Goal: Information Seeking & Learning: Understand process/instructions

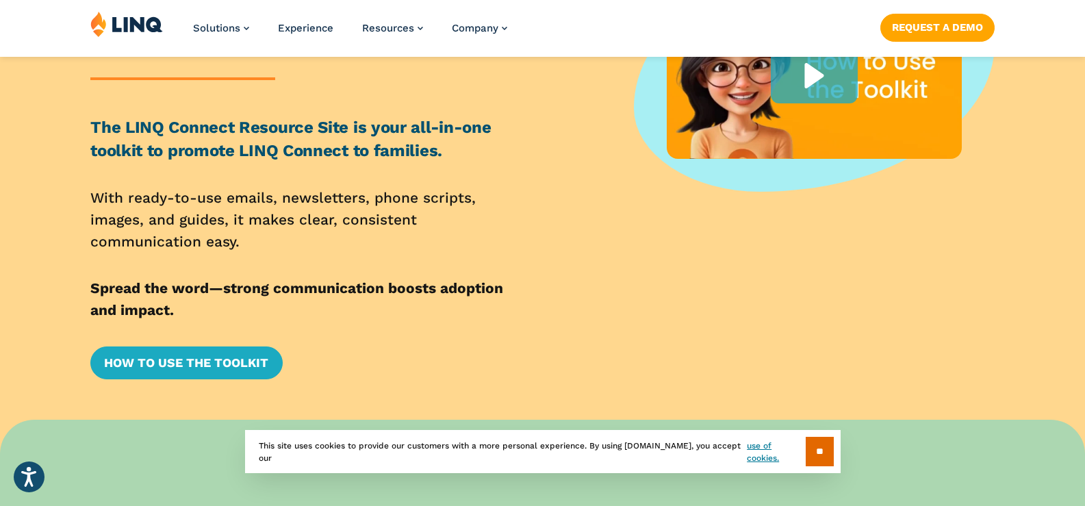
scroll to position [342, 0]
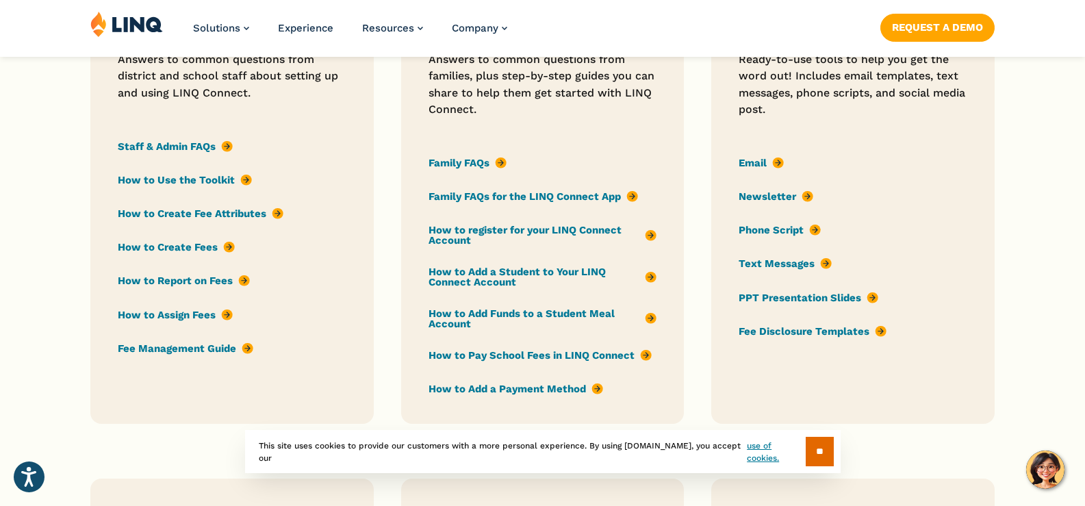
scroll to position [1164, 0]
click at [473, 162] on link "Family FAQs" at bounding box center [468, 162] width 78 height 15
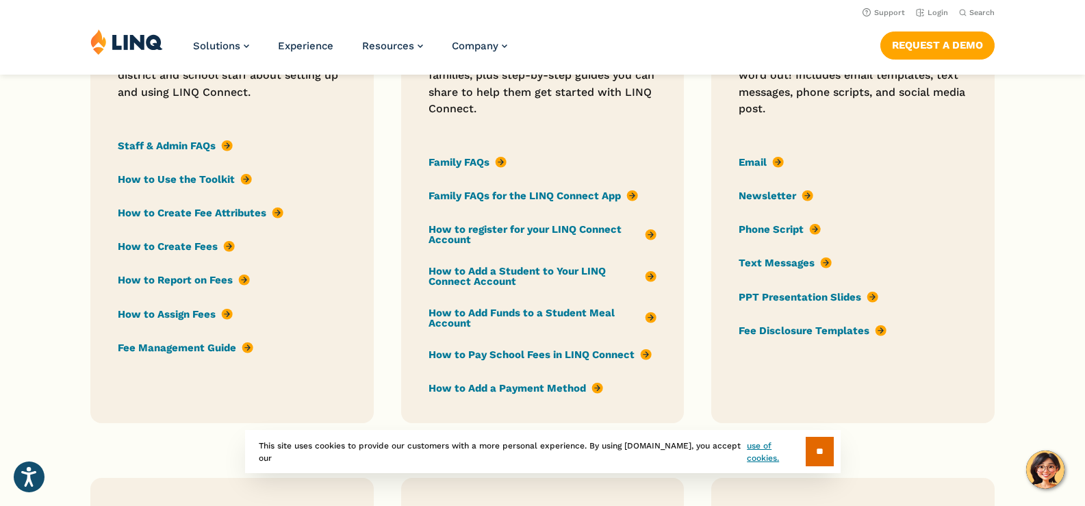
scroll to position [1027, 0]
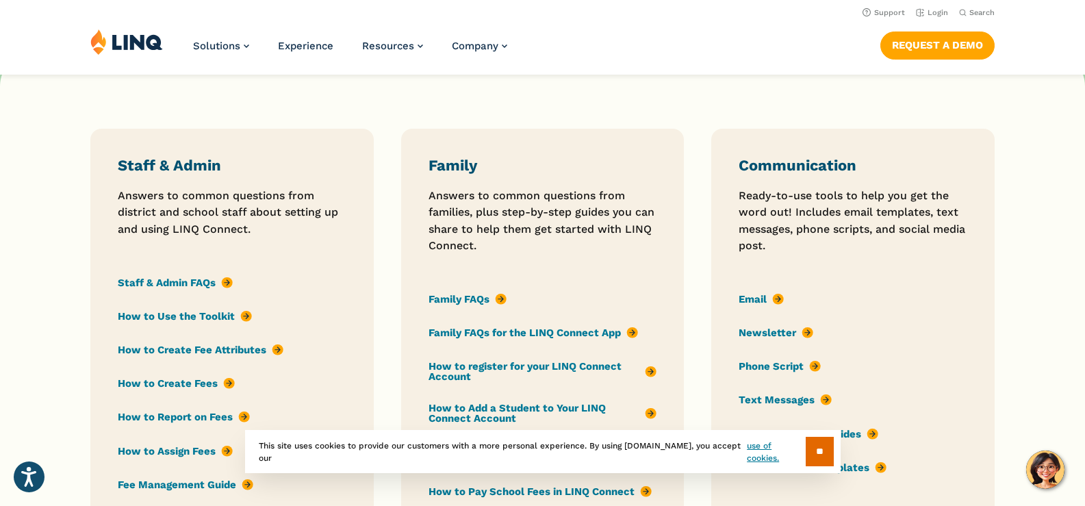
click at [571, 273] on div "Family Answers to common questions from families, plus step-by-step guides you …" at bounding box center [543, 344] width 229 height 377
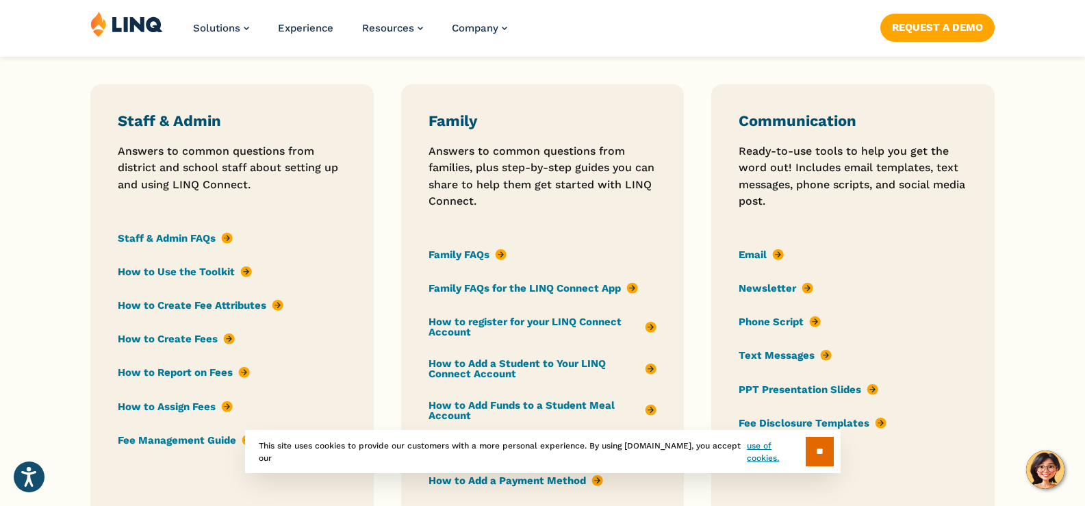
scroll to position [1095, 0]
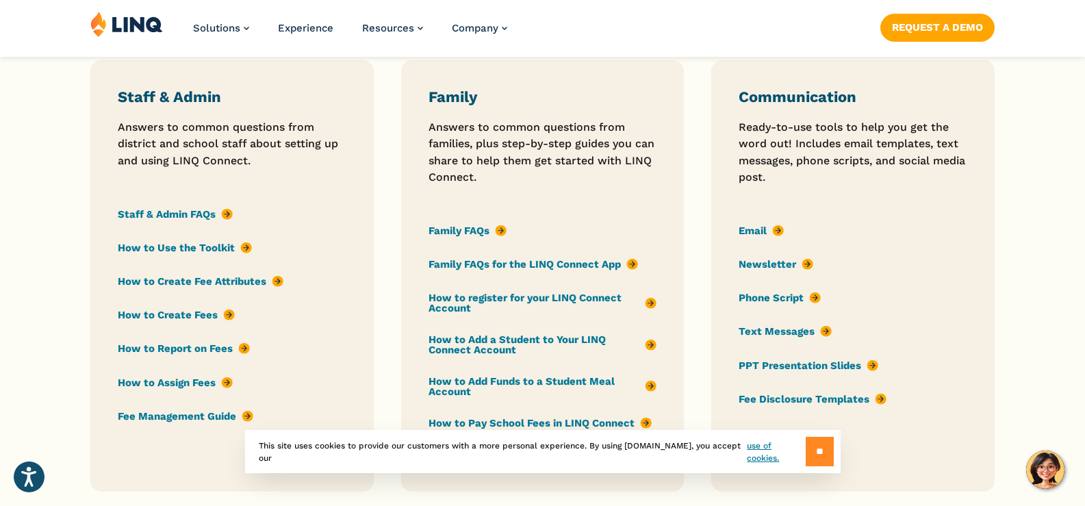
click at [819, 456] on input "**" at bounding box center [820, 451] width 28 height 29
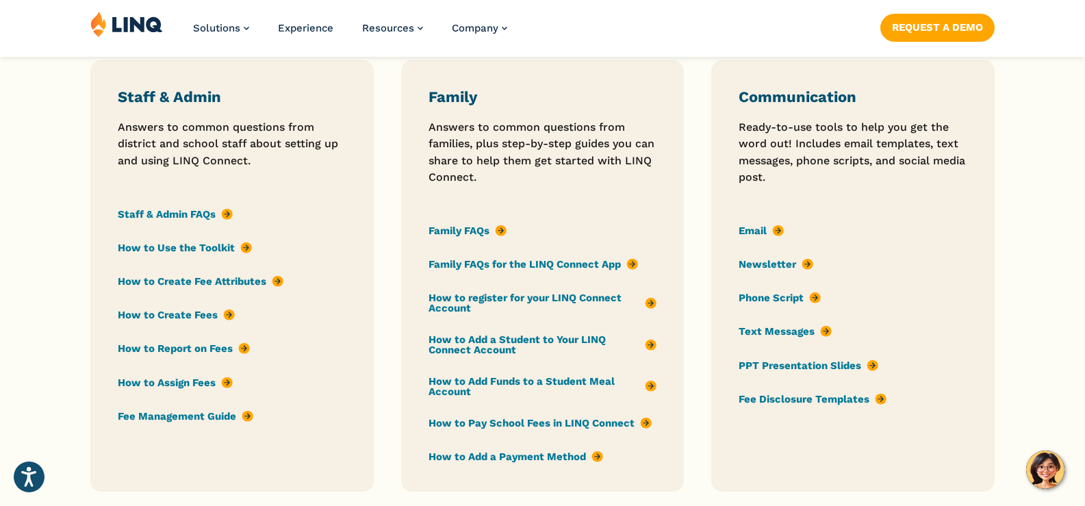
drag, startPoint x: 826, startPoint y: 453, endPoint x: 919, endPoint y: 470, distance: 94.7
click at [824, 455] on div "Communication Ready-to-use tools to help you get the word out! Includes email t…" at bounding box center [853, 276] width 229 height 377
click at [752, 206] on div "Communication Ready-to-use tools to help you get the word out! Includes email t…" at bounding box center [853, 276] width 229 height 377
click at [765, 447] on div "Communication Ready-to-use tools to help you get the word out! Includes email t…" at bounding box center [853, 276] width 229 height 377
click at [754, 231] on link "Email" at bounding box center [761, 230] width 45 height 15
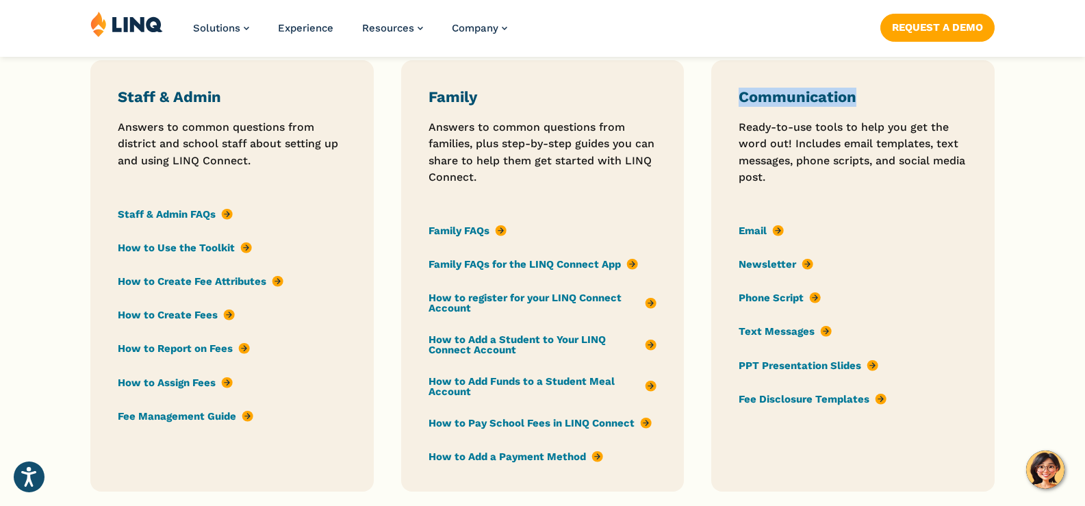
drag, startPoint x: 739, startPoint y: 98, endPoint x: 880, endPoint y: 102, distance: 140.4
click at [880, 102] on h3 "Communication" at bounding box center [853, 97] width 229 height 19
click at [774, 438] on div "Communication Ready-to-use tools to help you get the word out! Includes email t…" at bounding box center [853, 276] width 229 height 377
click at [741, 226] on link "Email" at bounding box center [761, 230] width 45 height 15
click at [743, 22] on div "Solutions Nutrition Overview NEW School Nutrition Suite School Nutrition State …" at bounding box center [542, 33] width 1085 height 45
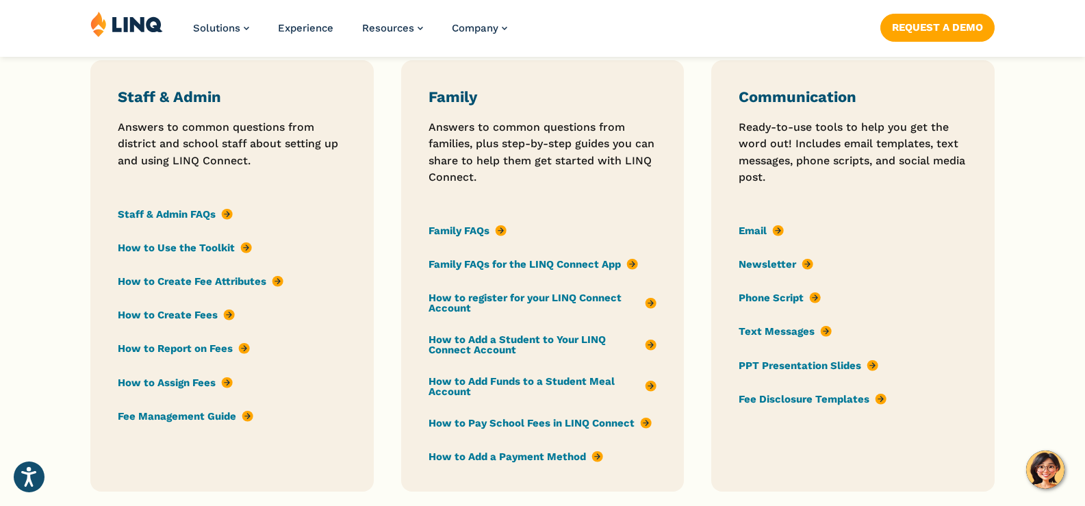
click at [723, 420] on div "Communication Ready-to-use tools to help you get the word out! Includes email t…" at bounding box center [852, 276] width 283 height 432
click at [763, 422] on div "Communication Ready-to-use tools to help you get the word out! Includes email t…" at bounding box center [853, 276] width 229 height 377
click at [815, 368] on link "PPT Presentation Slides" at bounding box center [809, 365] width 140 height 15
click at [769, 260] on link "Newsletter" at bounding box center [776, 264] width 75 height 15
click at [767, 331] on link "Text Messages" at bounding box center [785, 332] width 93 height 15
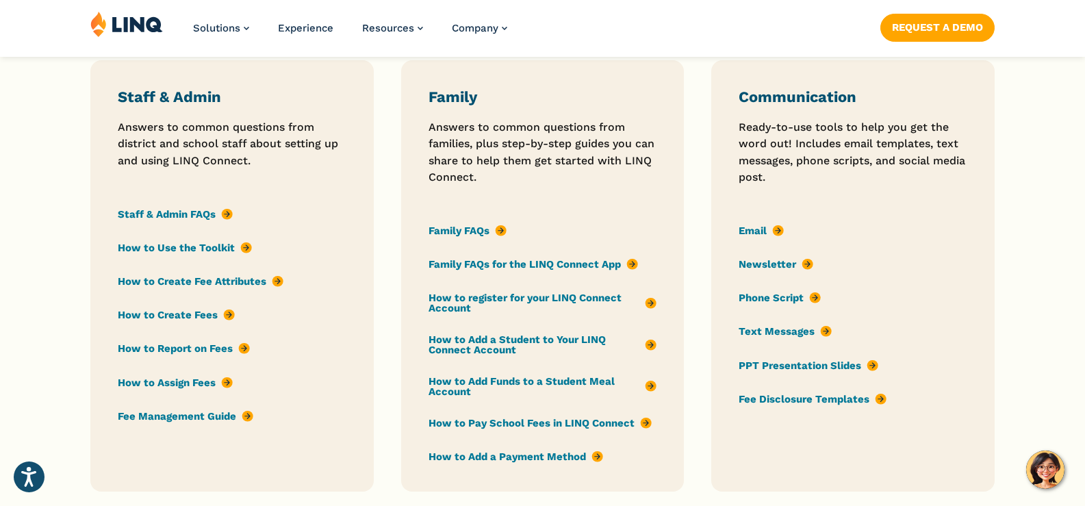
click at [782, 442] on div "Communication Ready-to-use tools to help you get the word out! Includes email t…" at bounding box center [853, 276] width 229 height 377
click at [768, 458] on div "Communication Ready-to-use tools to help you get the word out! Includes email t…" at bounding box center [853, 276] width 229 height 377
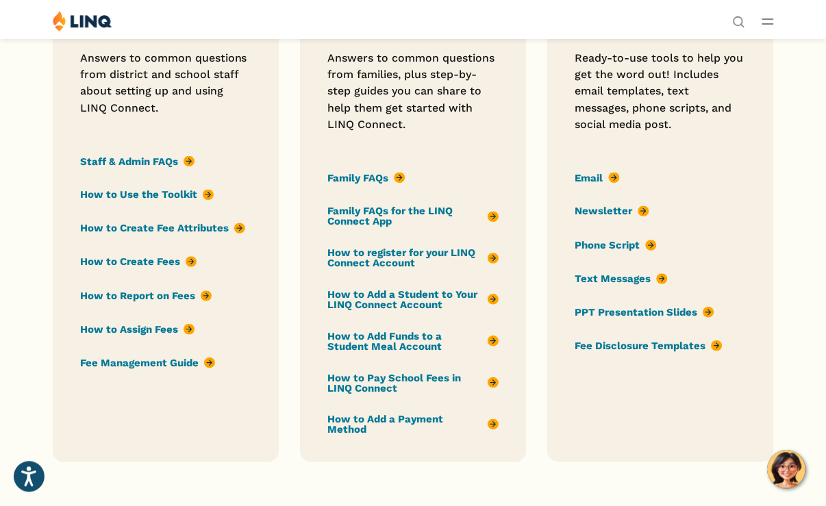
scroll to position [1052, 0]
click at [655, 404] on div "Communication Ready-to-use tools to help you get the word out! Includes email t…" at bounding box center [659, 227] width 171 height 416
click at [340, 210] on link "Family FAQs for the LINQ Connect App" at bounding box center [412, 216] width 171 height 23
click at [355, 182] on link "Family FAQs" at bounding box center [366, 177] width 78 height 15
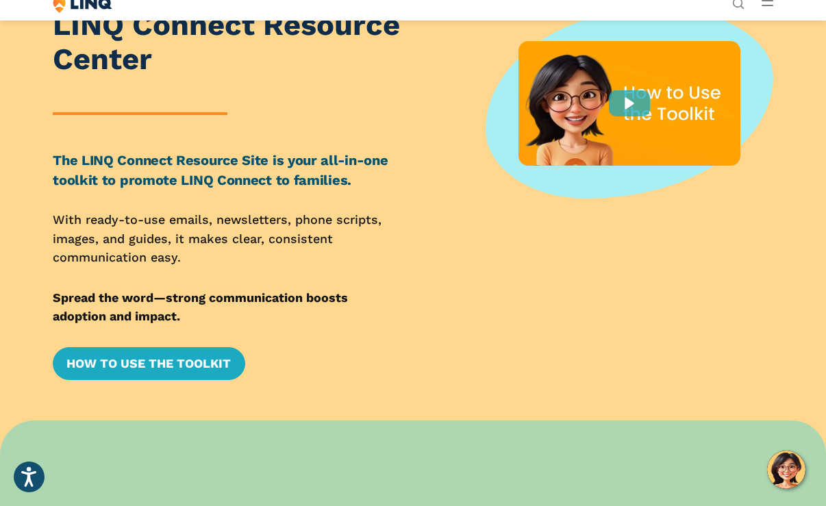
scroll to position [137, 0]
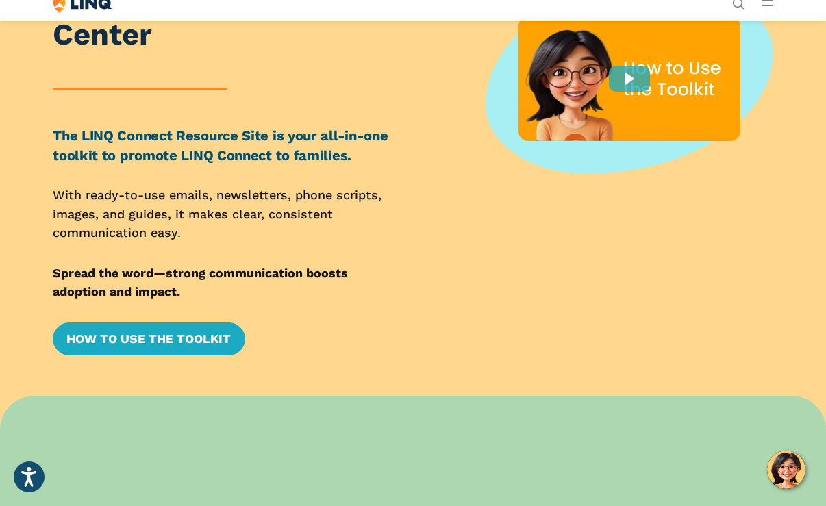
click at [353, 332] on div "How to Use the Toolkit" at bounding box center [227, 338] width 349 height 33
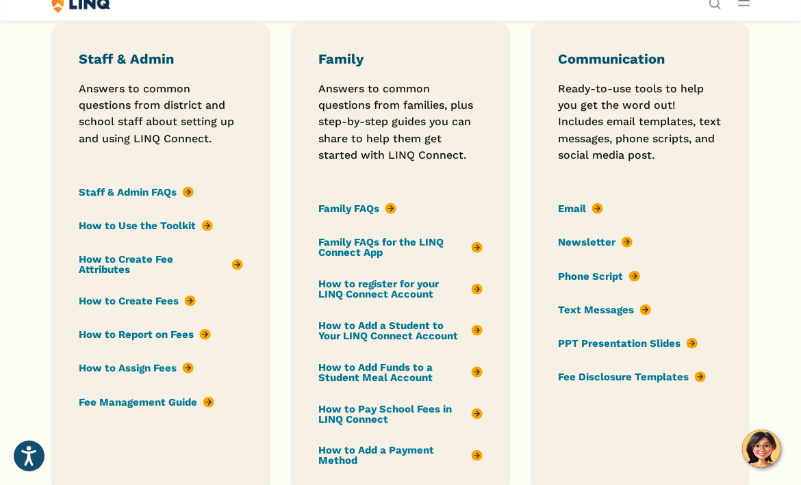
scroll to position [1027, 0]
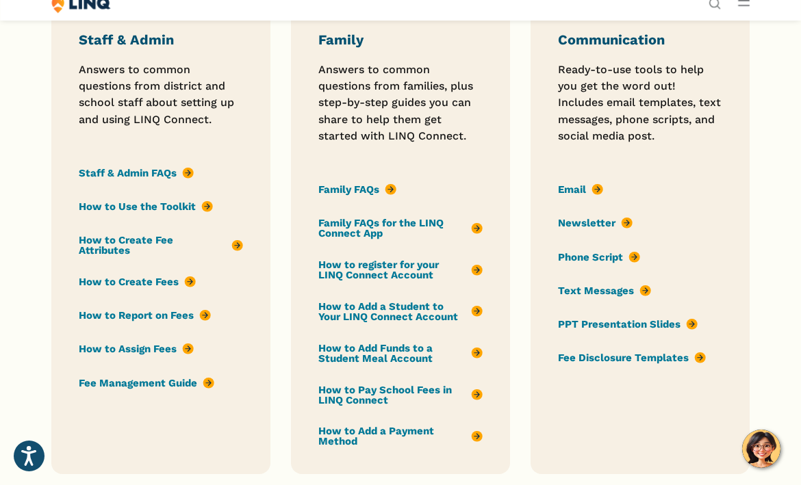
click at [353, 228] on link "Family FAQs for the LINQ Connect App" at bounding box center [400, 228] width 164 height 23
click at [334, 189] on link "Family FAQs" at bounding box center [357, 190] width 78 height 15
